Goal: Task Accomplishment & Management: Manage account settings

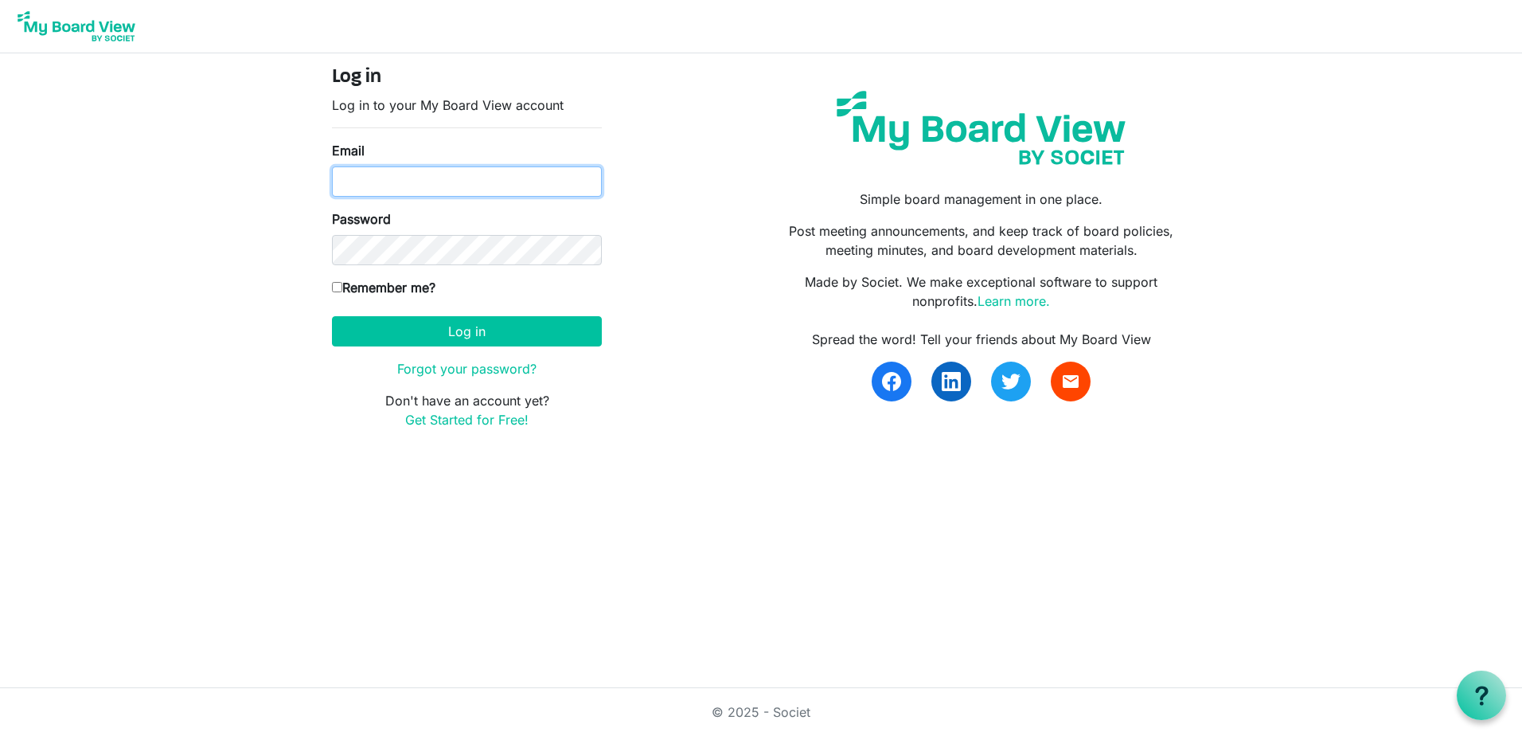
click at [458, 178] on input "Email" at bounding box center [467, 181] width 270 height 30
type input "[EMAIL_ADDRESS][DOMAIN_NAME]"
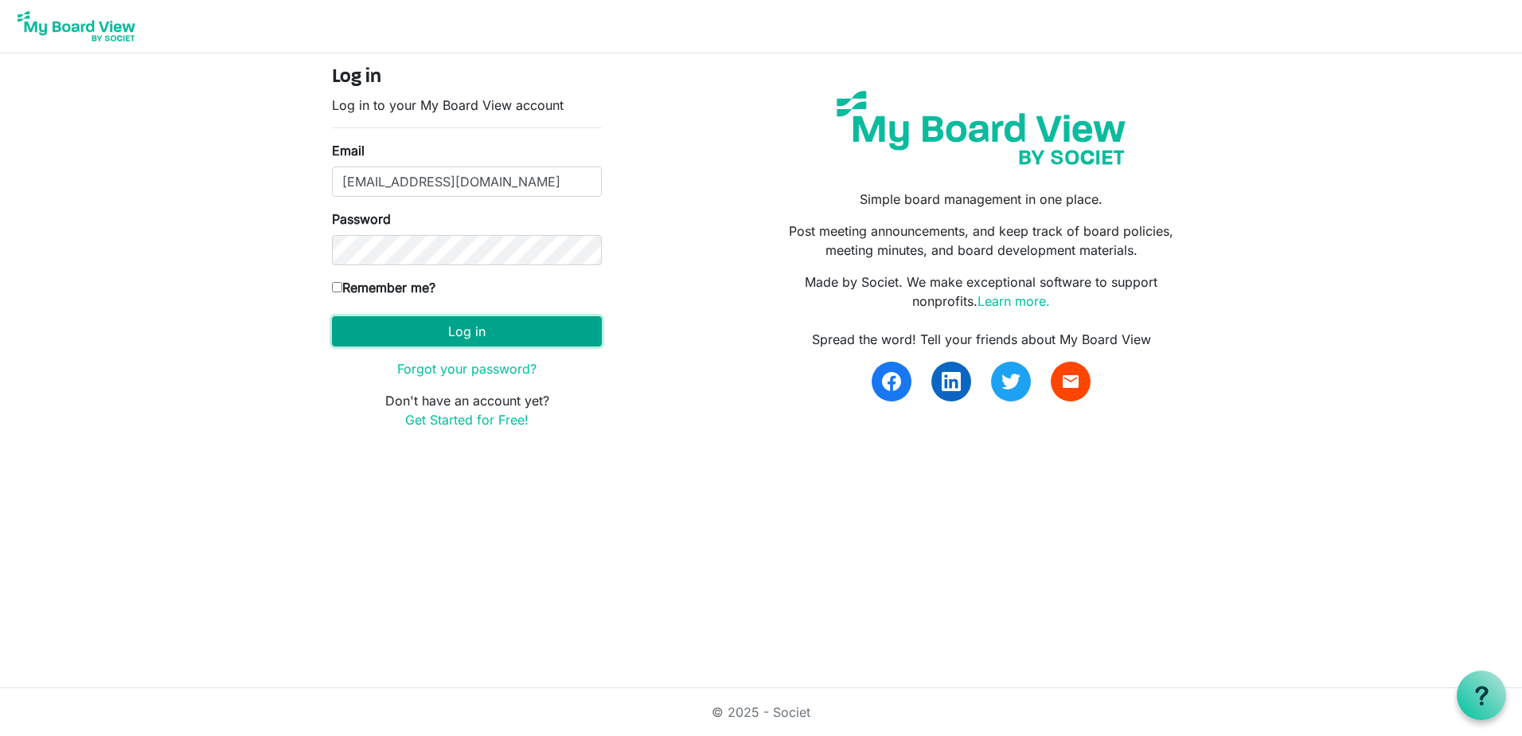
click at [506, 342] on button "Log in" at bounding box center [467, 331] width 270 height 30
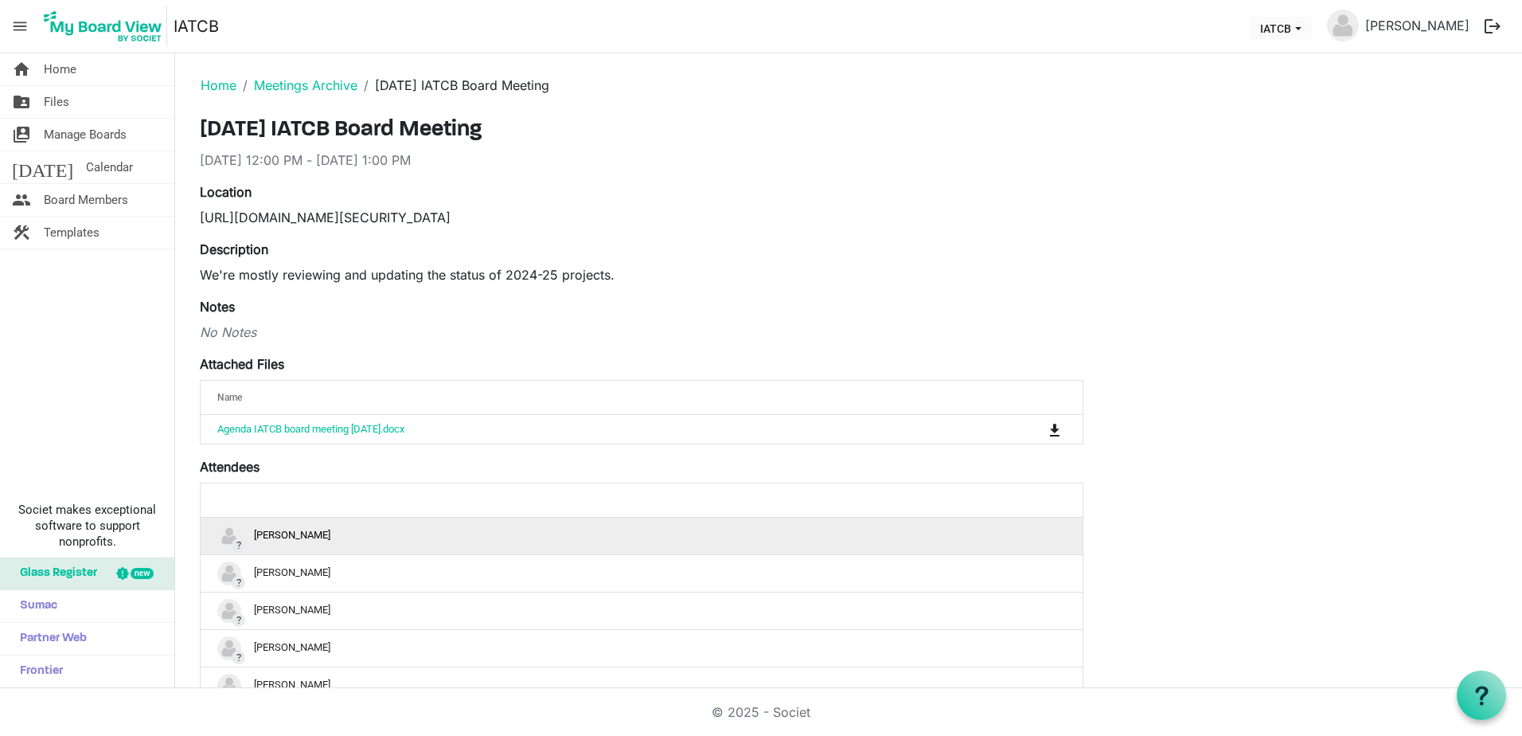
click at [298, 537] on div "? Amy Robinson" at bounding box center [641, 536] width 849 height 24
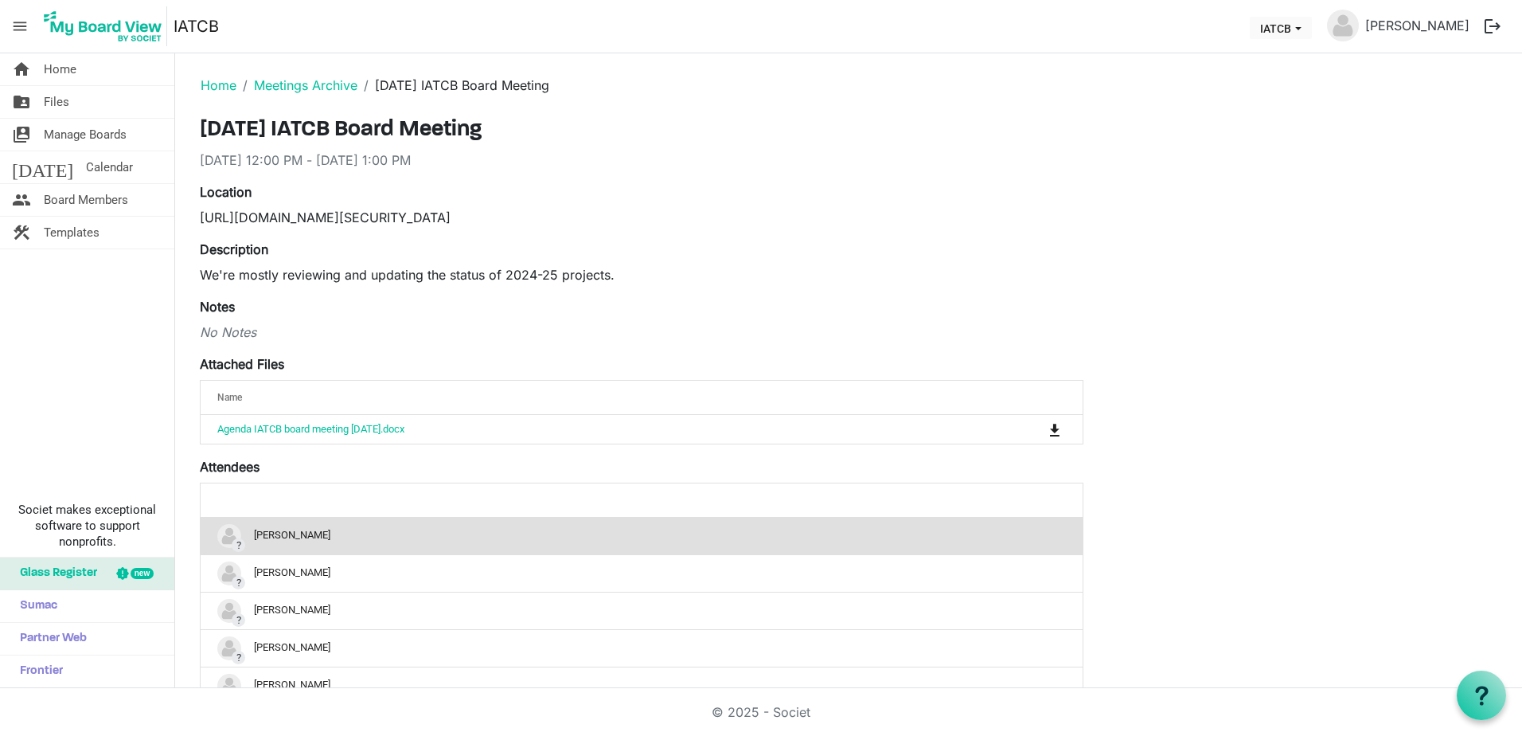
click at [298, 537] on div "? Amy Robinson" at bounding box center [641, 536] width 849 height 24
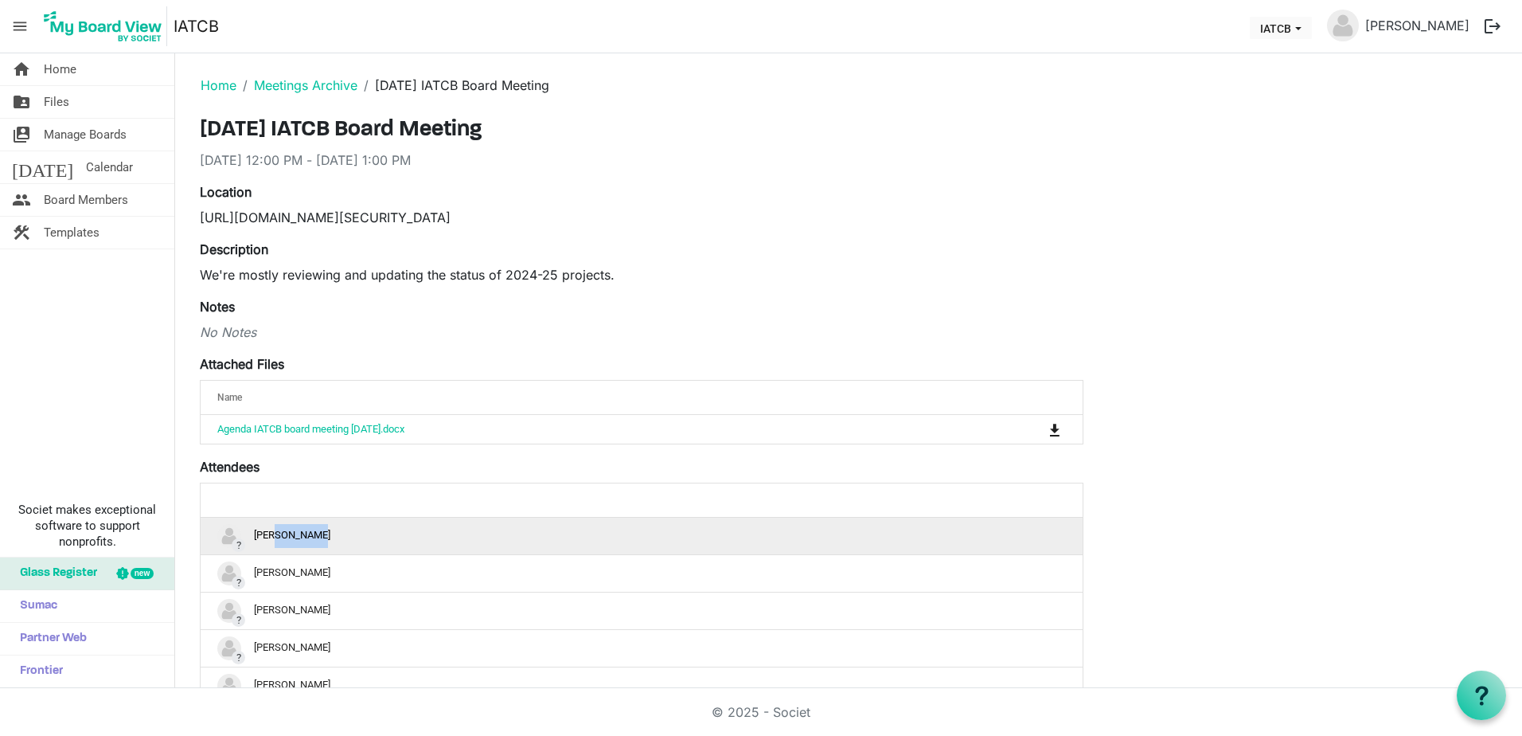
click at [298, 537] on div "? Amy Robinson" at bounding box center [641, 536] width 849 height 24
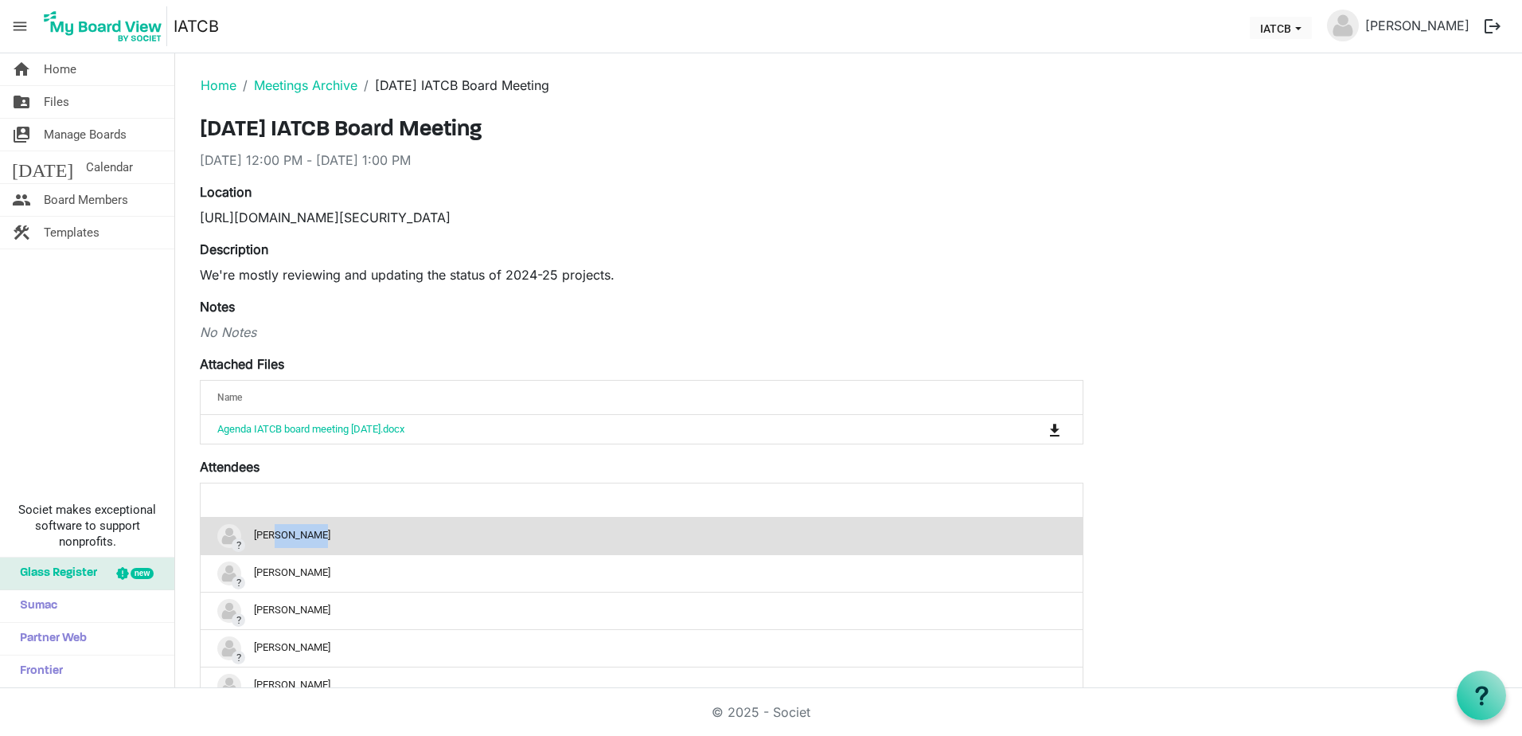
drag, startPoint x: 298, startPoint y: 537, endPoint x: 392, endPoint y: 545, distance: 94.3
click at [392, 545] on div "? Amy Robinson" at bounding box center [641, 536] width 849 height 24
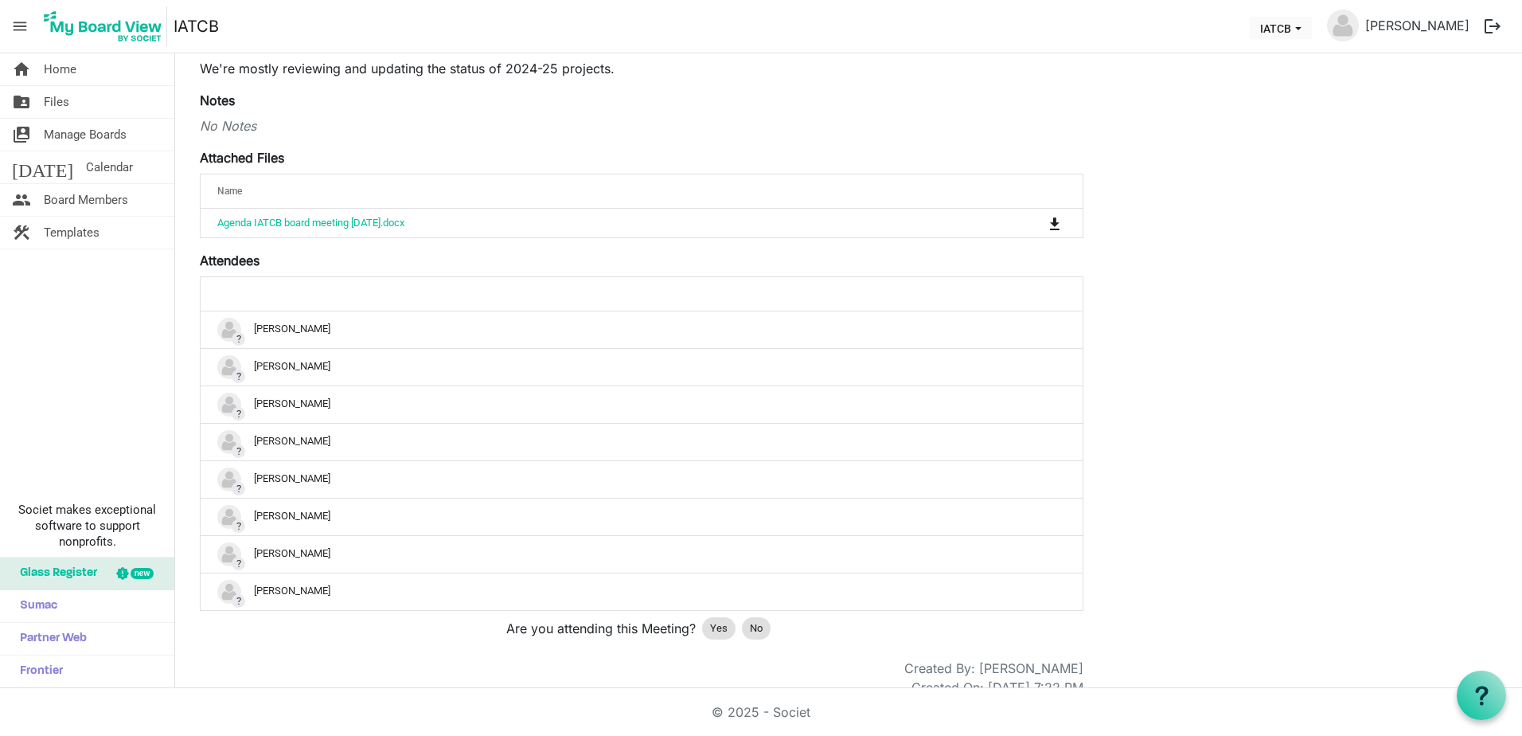
scroll to position [228, 0]
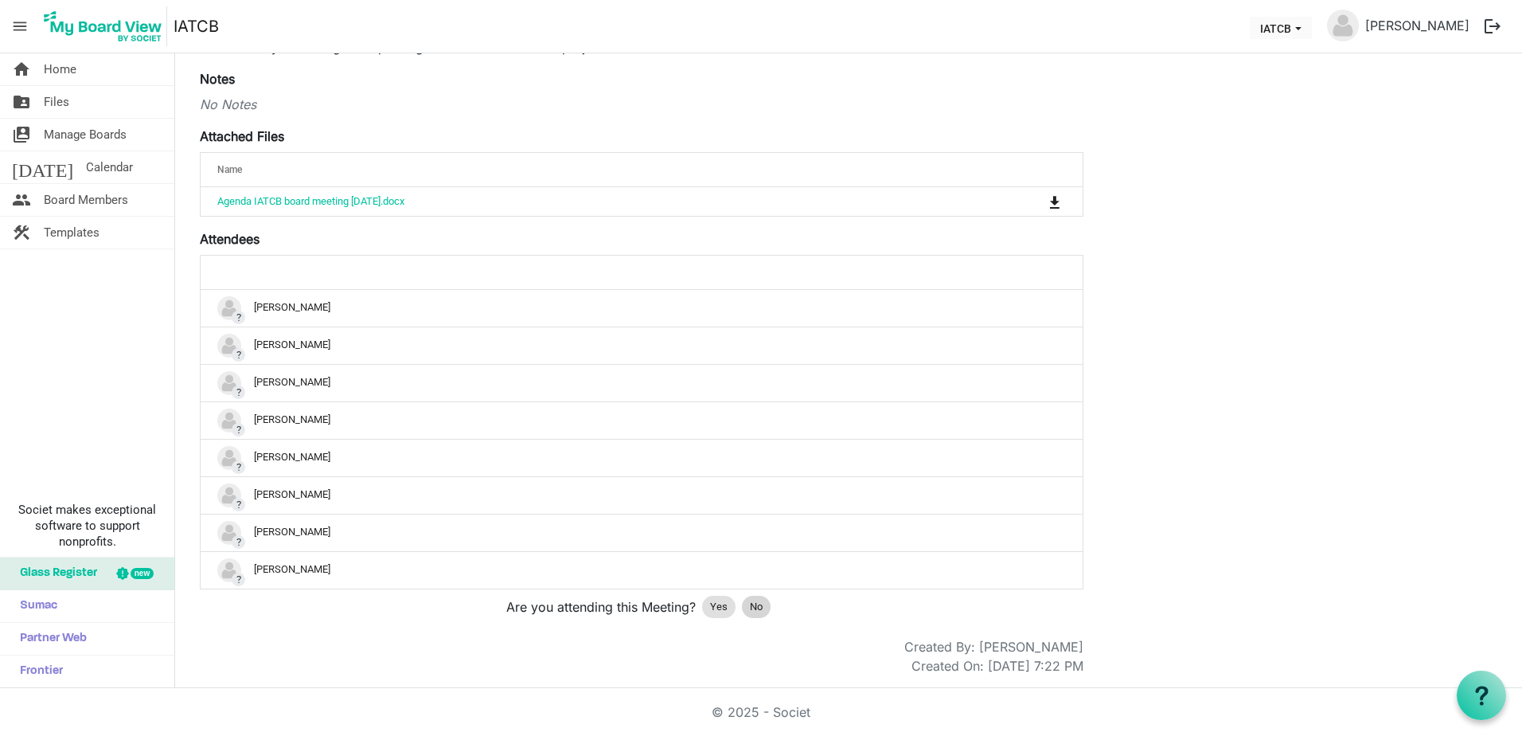
click at [755, 605] on span "No" at bounding box center [756, 607] width 13 height 16
